Goal: Navigation & Orientation: Find specific page/section

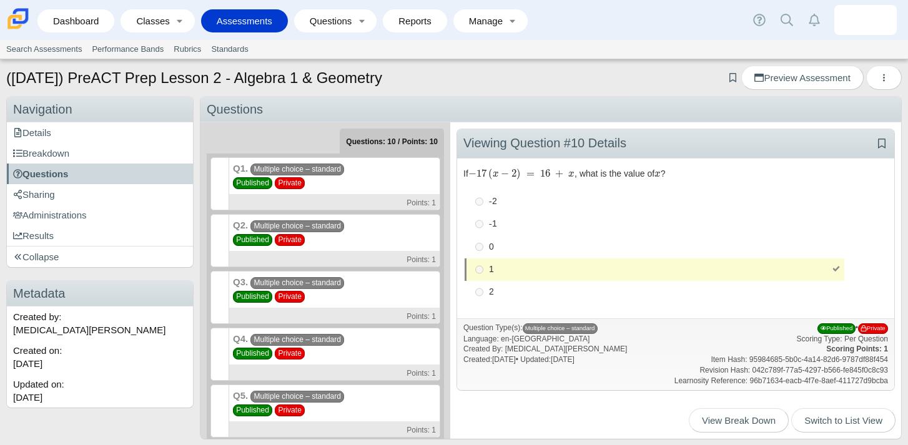
scroll to position [293, 0]
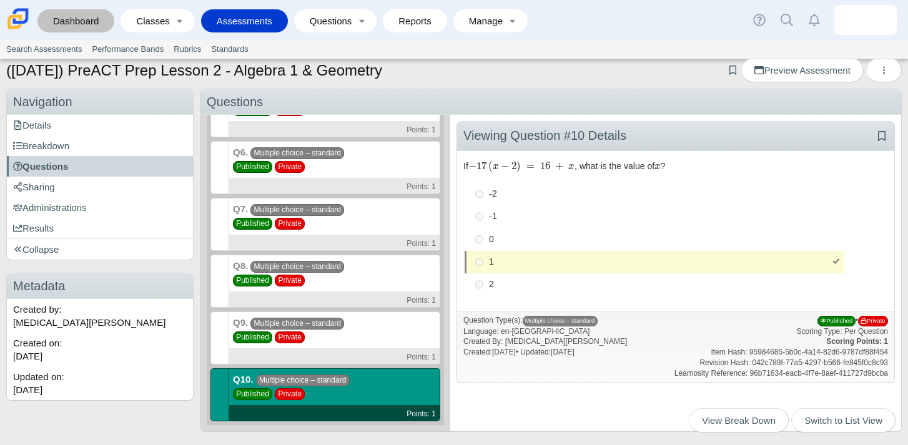
click at [84, 22] on link "Dashboard" at bounding box center [76, 20] width 64 height 23
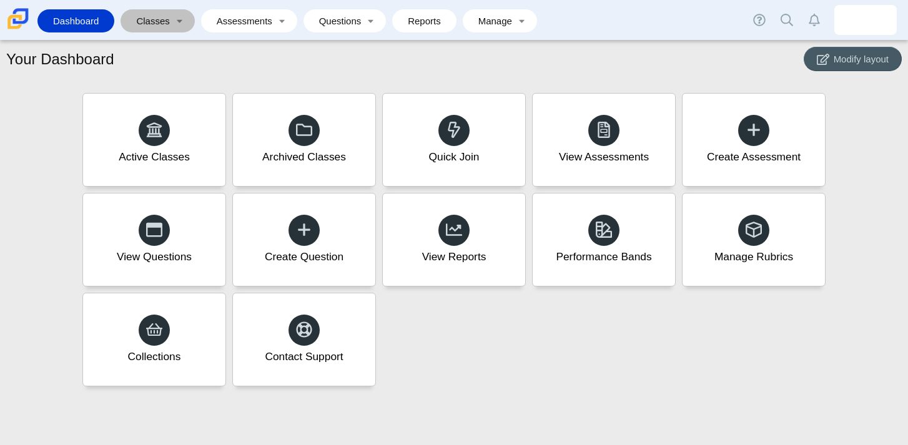
click at [166, 17] on link "Classes" at bounding box center [149, 20] width 44 height 23
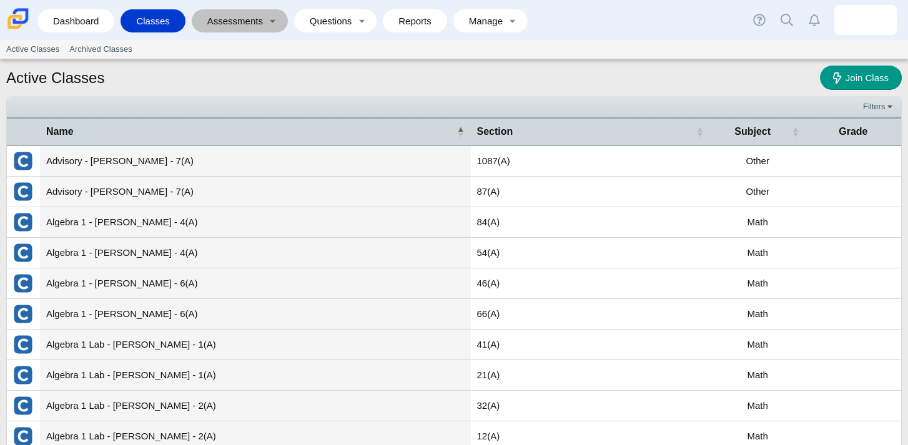
click at [242, 19] on link "Assessments" at bounding box center [231, 20] width 66 height 23
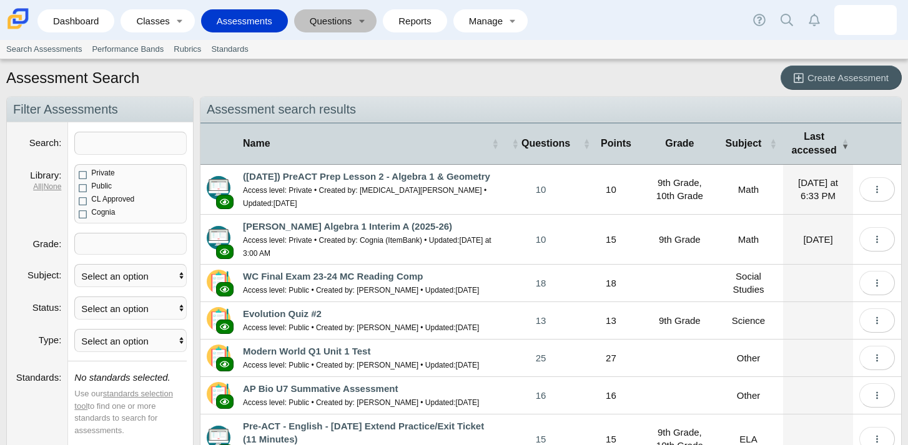
click at [345, 26] on link "Questions" at bounding box center [327, 20] width 52 height 23
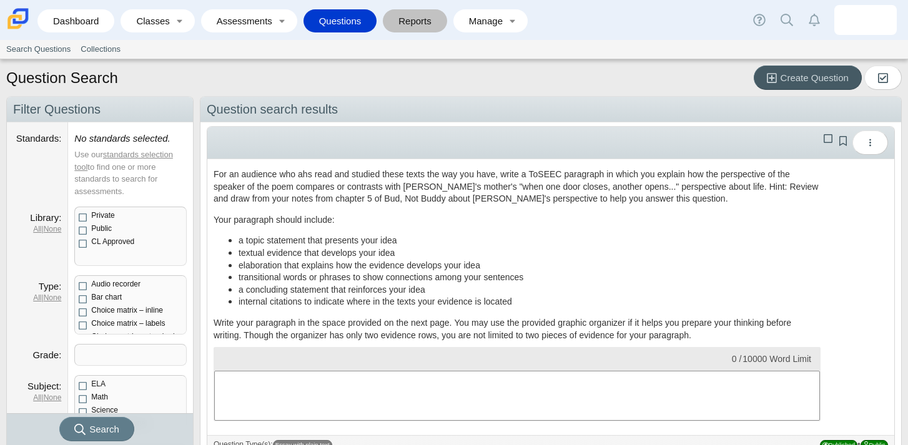
click at [406, 31] on link "Reports" at bounding box center [415, 20] width 52 height 23
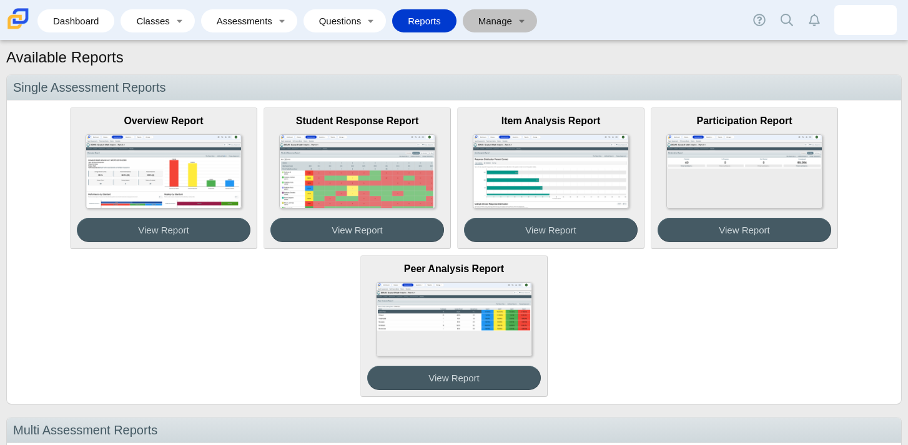
click at [487, 26] on link "Manage" at bounding box center [491, 20] width 44 height 23
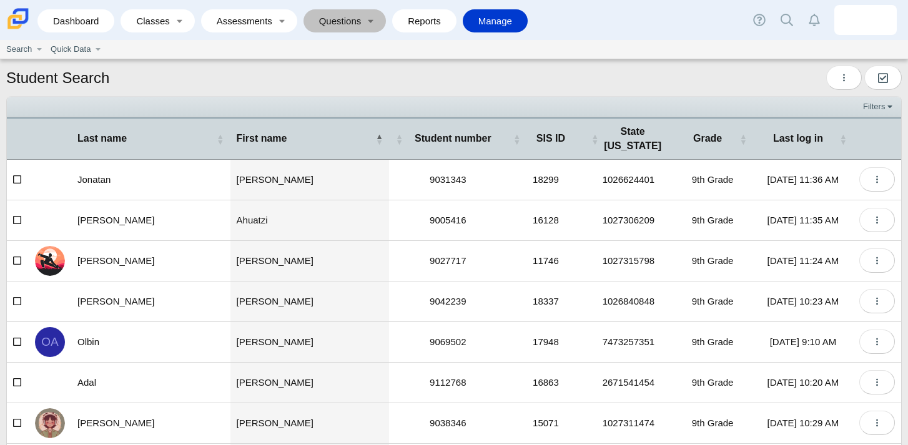
click at [345, 24] on link "Questions" at bounding box center [336, 20] width 52 height 23
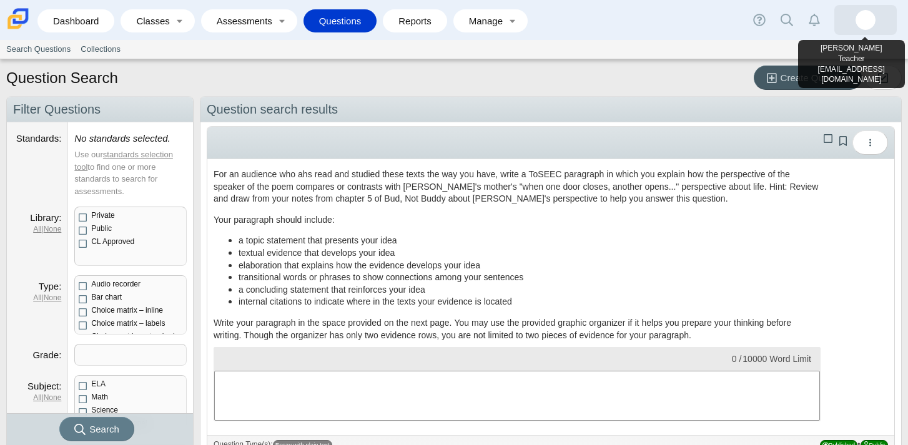
click at [875, 22] on img at bounding box center [866, 20] width 20 height 20
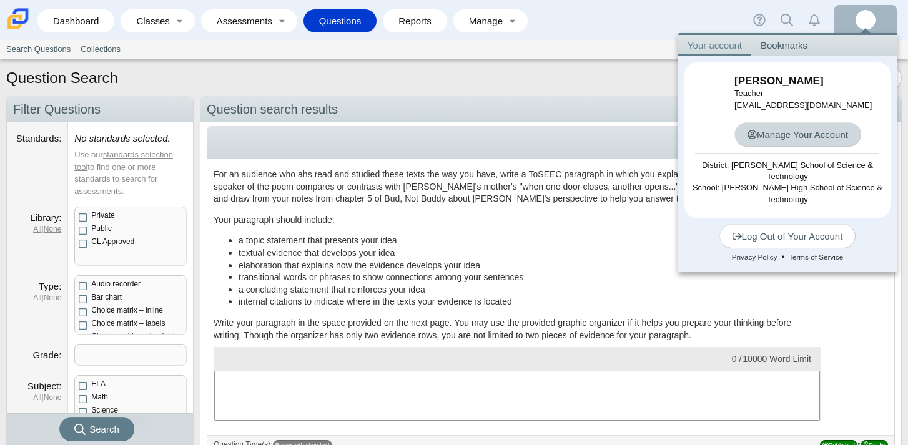
click at [800, 134] on link "Manage Your Account" at bounding box center [798, 134] width 127 height 24
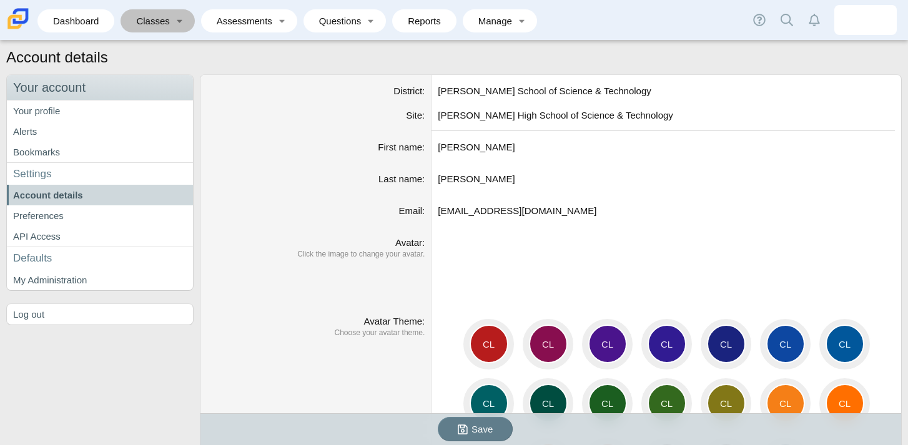
click at [154, 21] on link "Classes" at bounding box center [149, 20] width 44 height 23
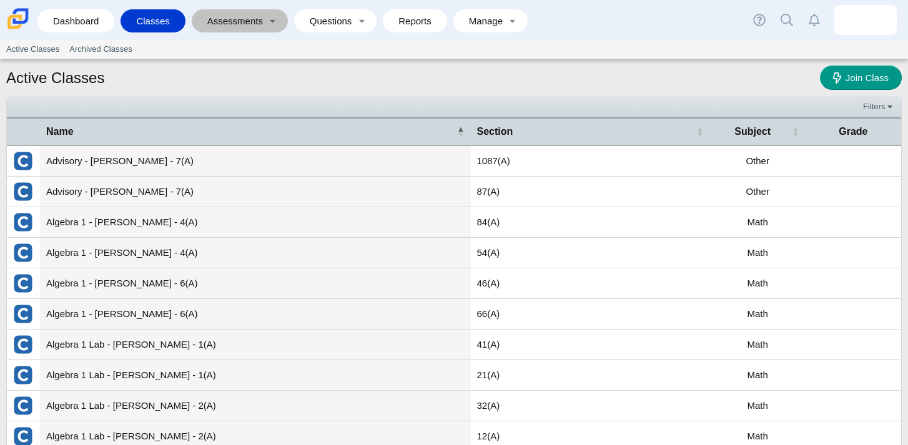
click at [244, 17] on link "Assessments" at bounding box center [231, 20] width 66 height 23
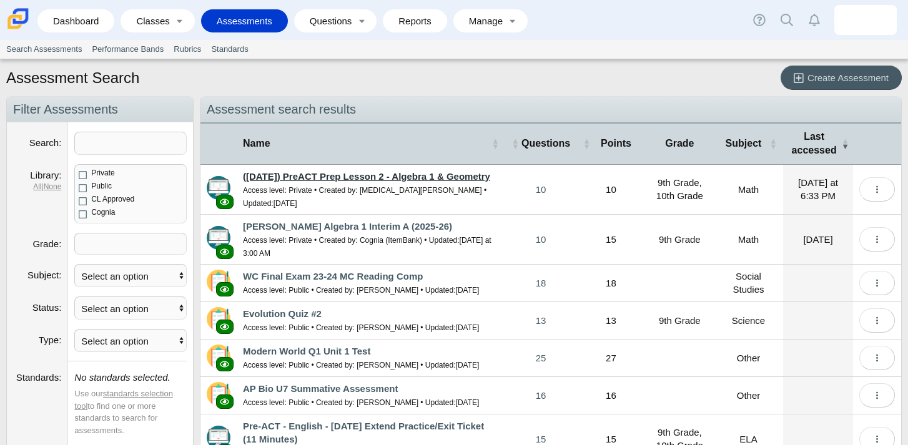
click at [427, 181] on link "([DATE]) PreACT Prep Lesson 2 - Algebra 1 & Geometry" at bounding box center [366, 176] width 247 height 11
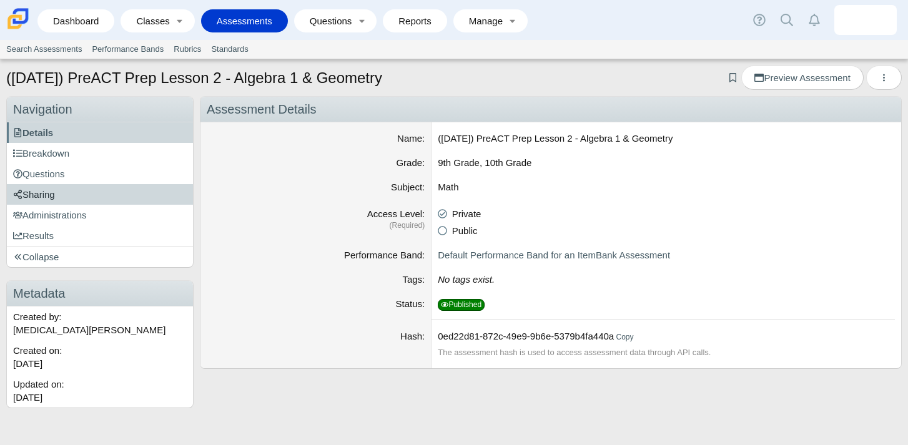
click at [51, 197] on span "Sharing" at bounding box center [34, 194] width 42 height 11
